Goal: Find contact information: Find contact information

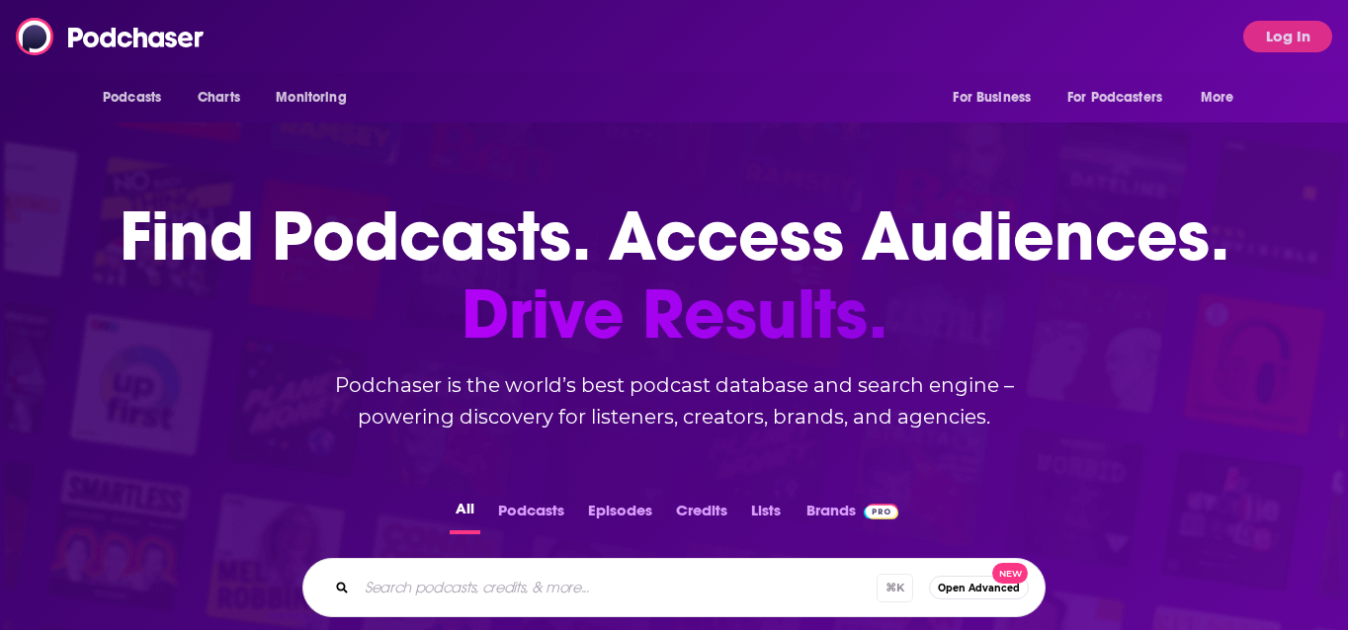
drag, startPoint x: 0, startPoint y: 0, endPoint x: 519, endPoint y: 38, distance: 520.1
click at [520, 38] on div "Podcasts Charts Monitoring For Business For Podcasters More Log In" at bounding box center [674, 36] width 1348 height 73
drag, startPoint x: 1254, startPoint y: 32, endPoint x: 1267, endPoint y: 35, distance: 13.2
click at [1256, 33] on button "Log In" at bounding box center [1287, 37] width 89 height 32
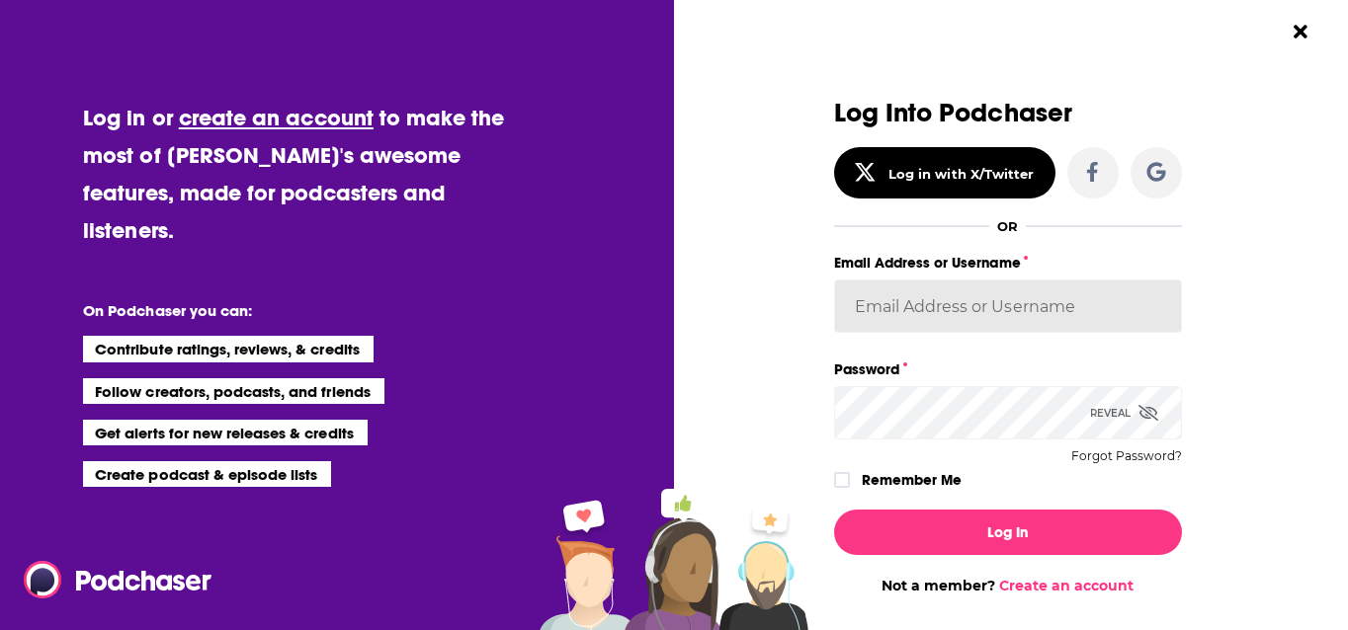
type input "bhopkins"
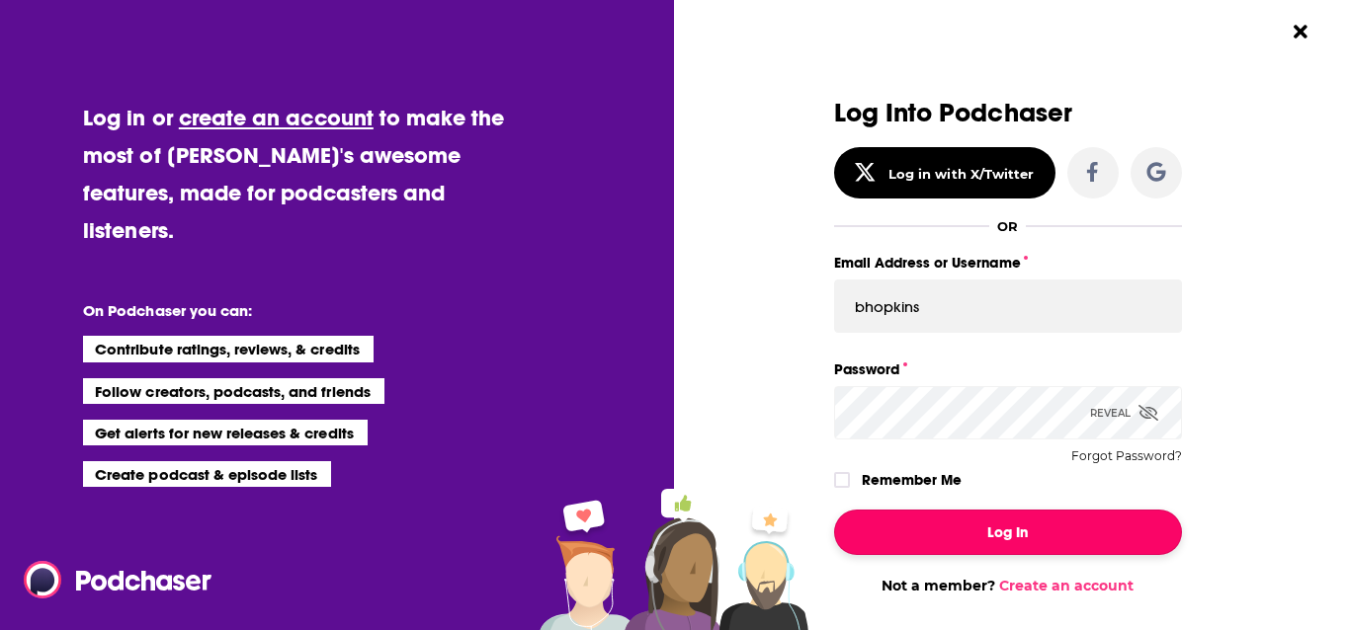
click at [992, 527] on button "Log In" at bounding box center [1008, 532] width 348 height 45
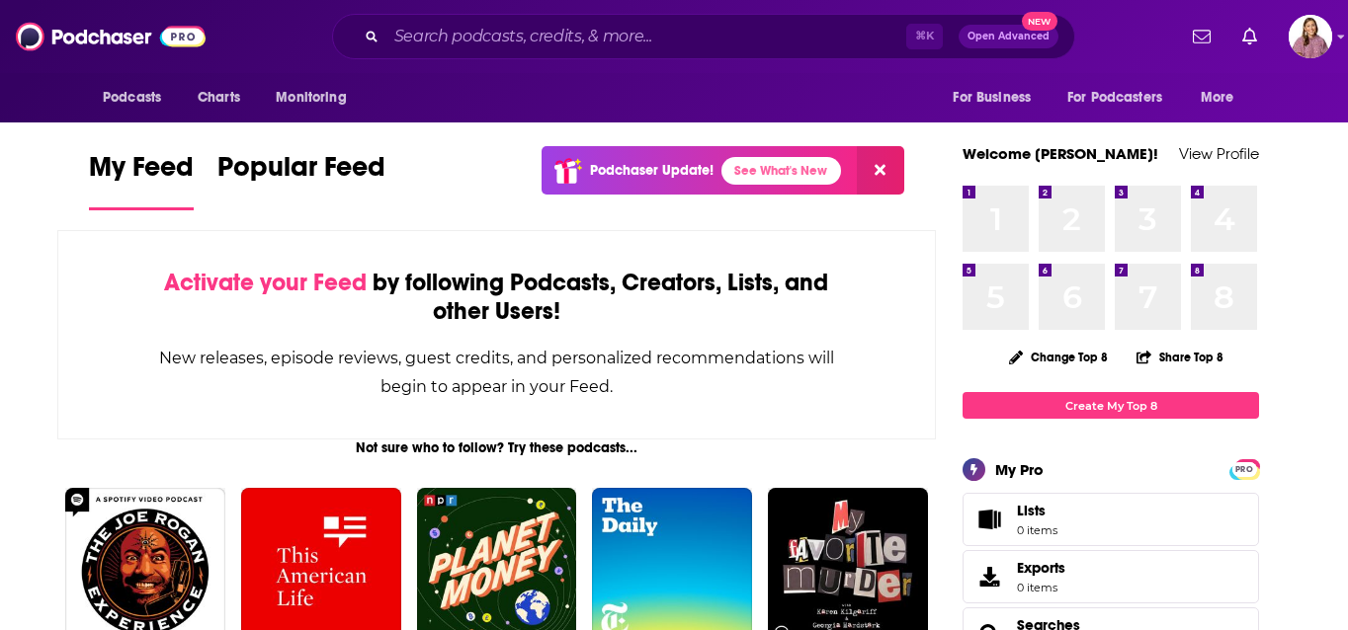
scroll to position [1, 0]
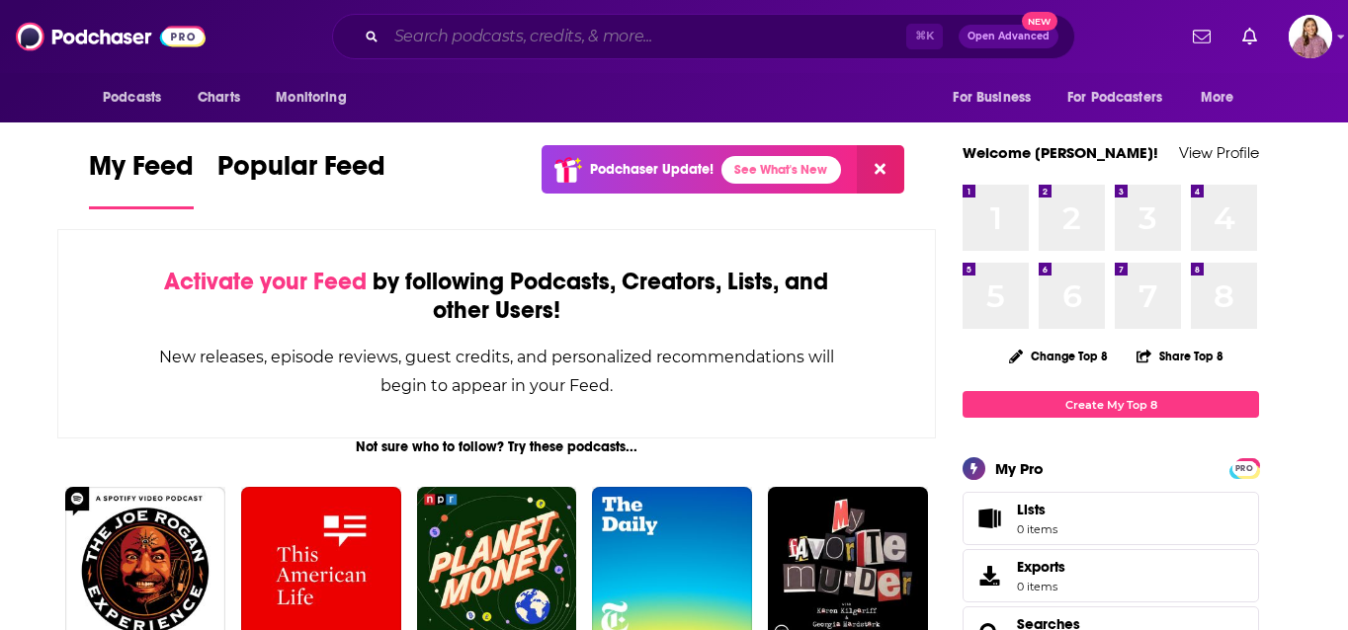
click at [522, 36] on input "Search podcasts, credits, & more..." at bounding box center [646, 37] width 520 height 32
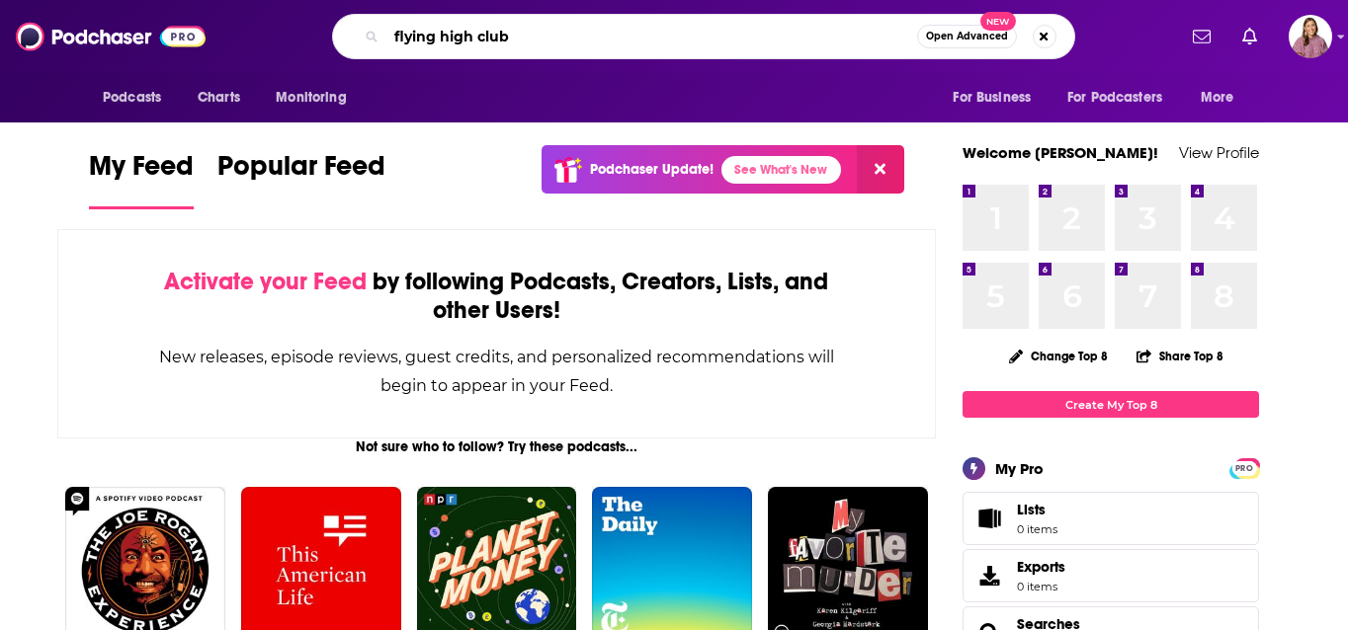
type input "flying high club"
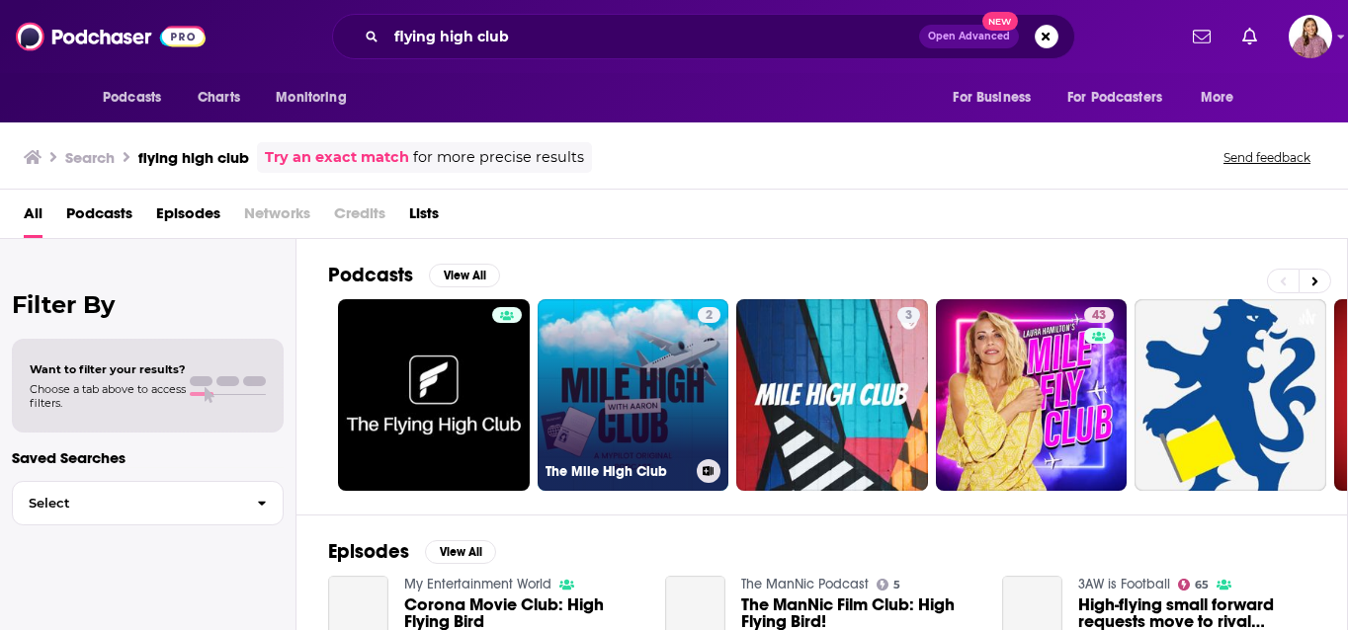
scroll to position [46, 0]
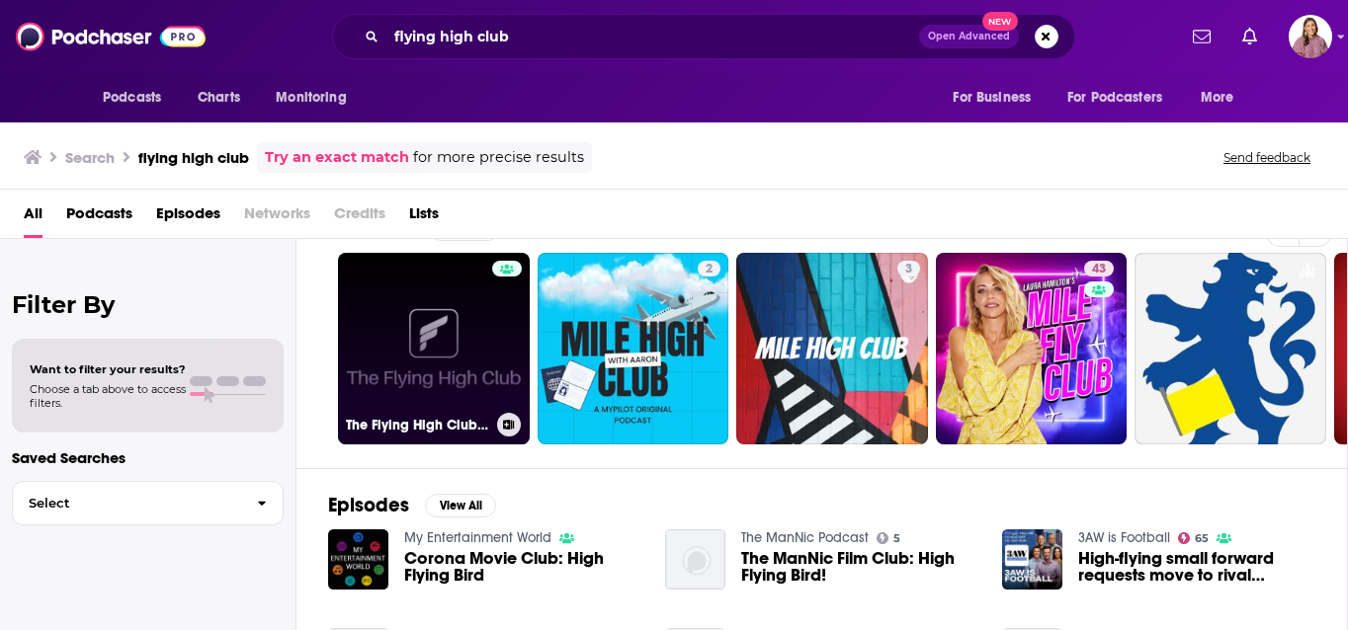
click at [392, 338] on link "The Flying High Club Podcast" at bounding box center [434, 349] width 192 height 192
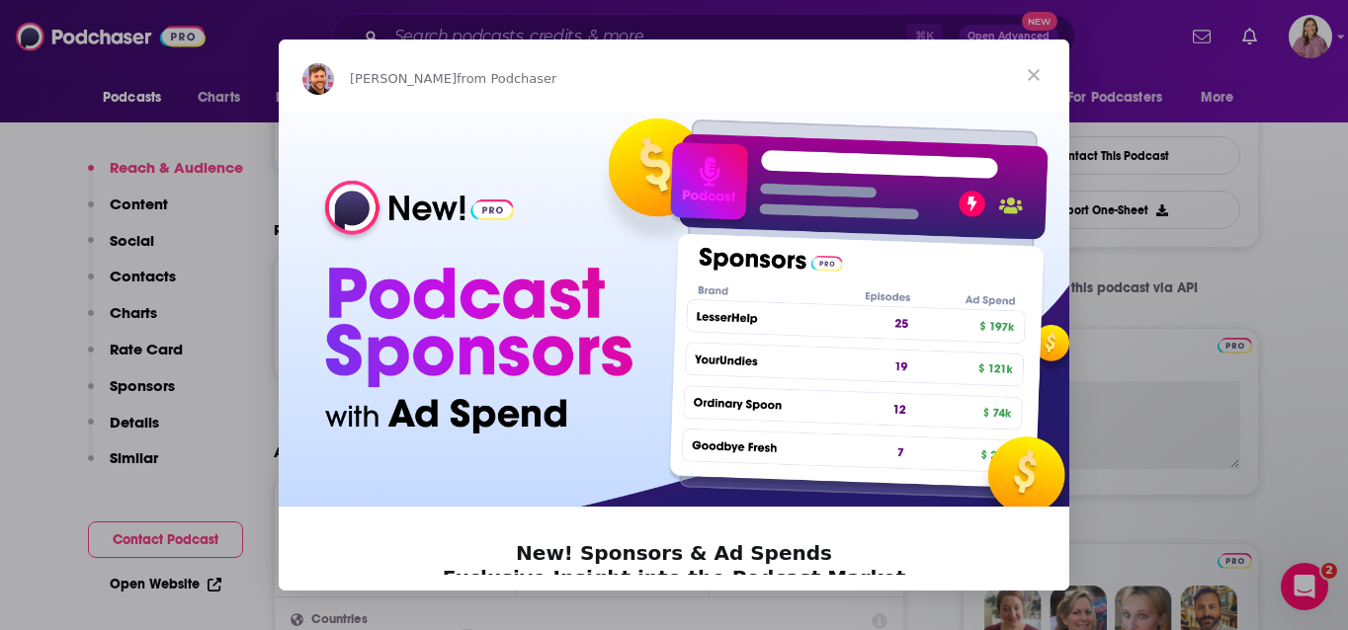
click at [1041, 75] on span "Close" at bounding box center [1033, 75] width 71 height 71
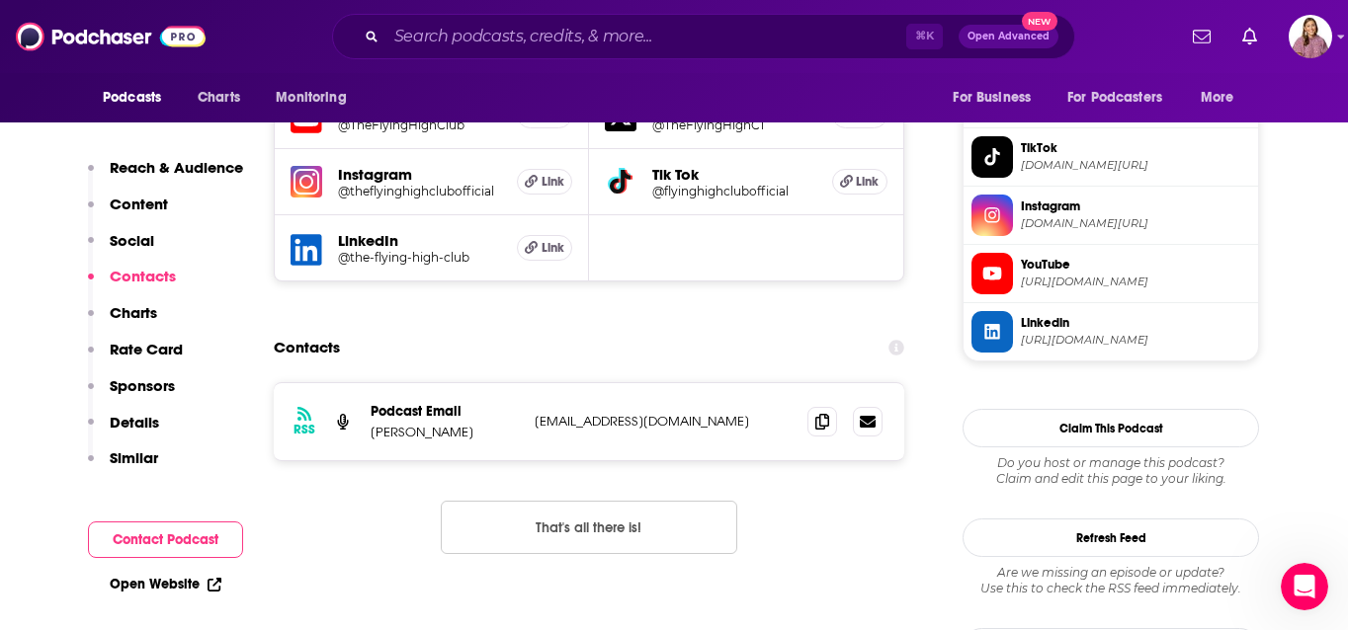
scroll to position [1706, 0]
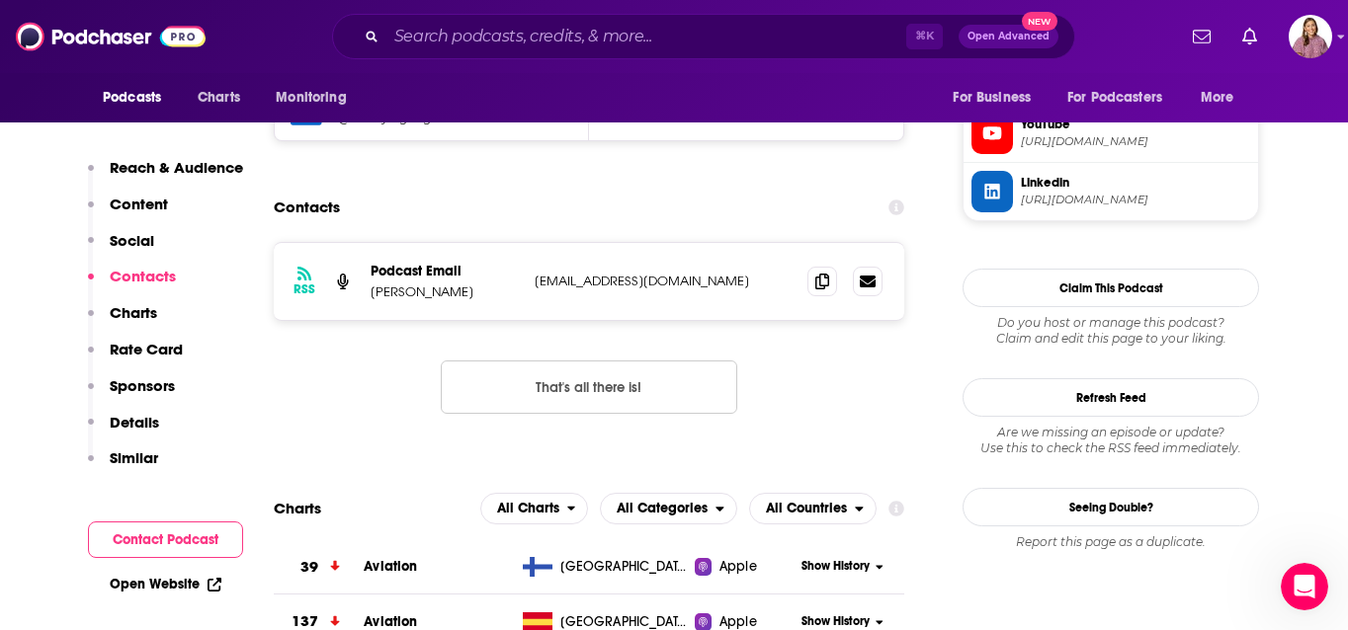
drag, startPoint x: 755, startPoint y: 280, endPoint x: 521, endPoint y: 285, distance: 234.2
click at [521, 285] on div "RSS Podcast Email Raza ali [EMAIL_ADDRESS][DOMAIN_NAME] [DOMAIN_NAME][EMAIL_ADD…" at bounding box center [589, 281] width 630 height 77
copy div "[EMAIL_ADDRESS][DOMAIN_NAME]"
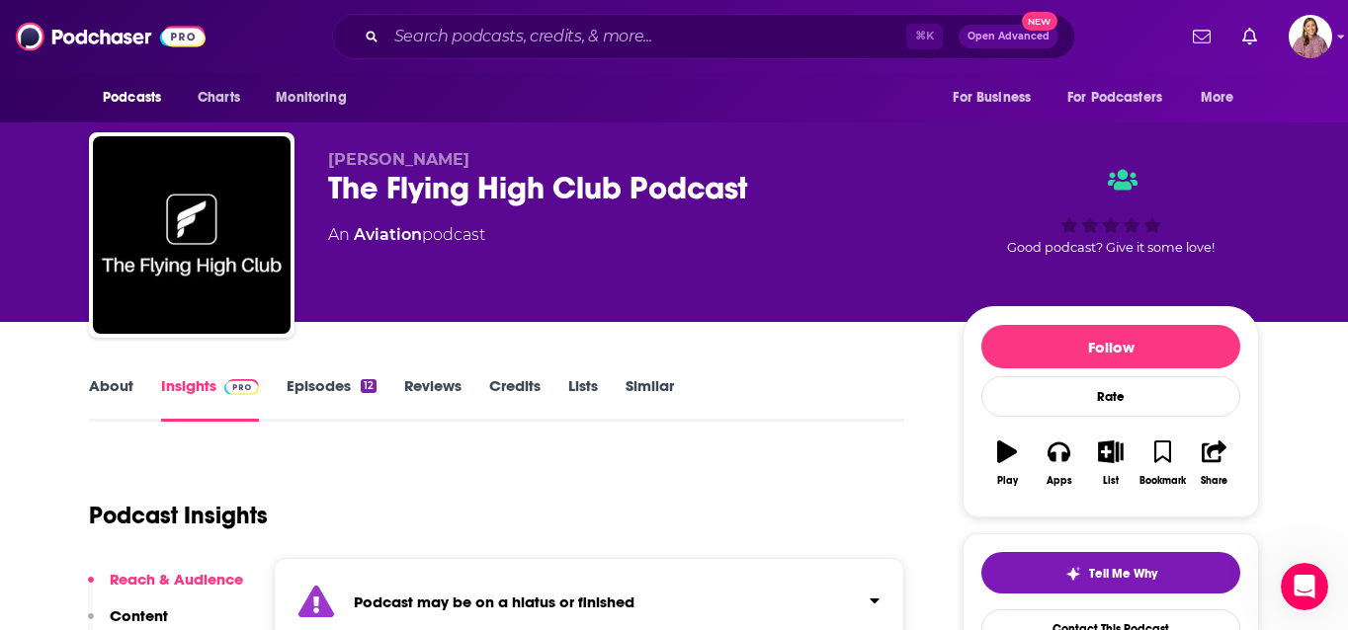
scroll to position [11, 0]
